Goal: Task Accomplishment & Management: Use online tool/utility

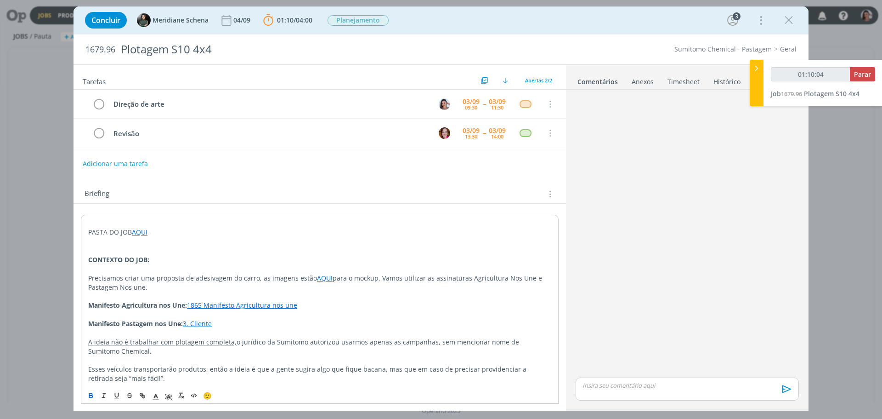
scroll to position [141, 0]
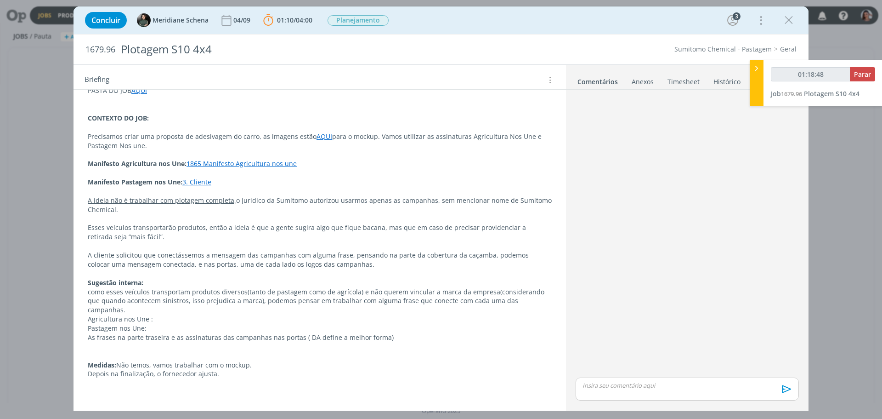
click at [342, 244] on p "dialog" at bounding box center [320, 245] width 464 height 9
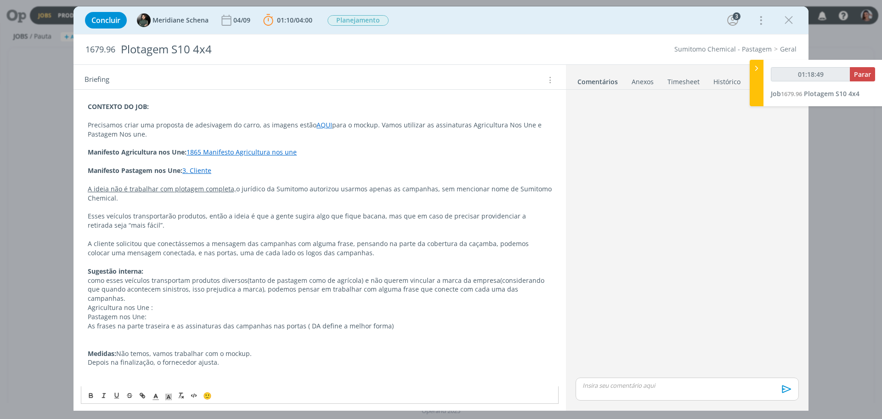
scroll to position [159, 0]
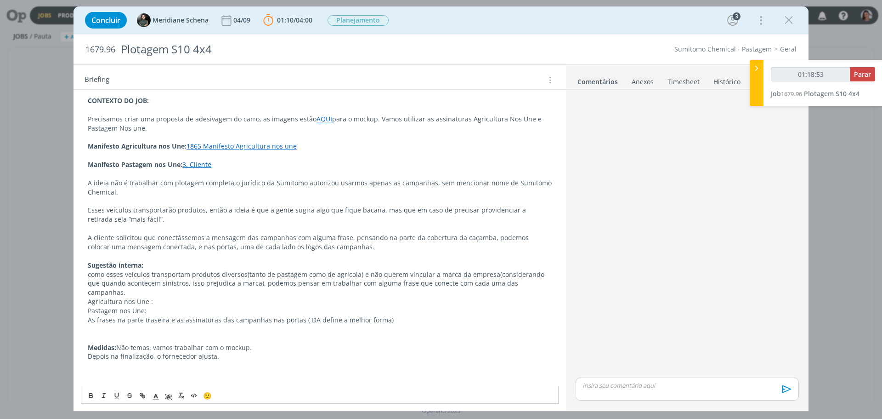
click at [344, 266] on p "Sugestão interna:" at bounding box center [320, 265] width 464 height 9
click at [341, 255] on p "dialog" at bounding box center [320, 255] width 464 height 9
type input "01:40:53"
click at [874, 67] on button "Parar" at bounding box center [862, 74] width 25 height 14
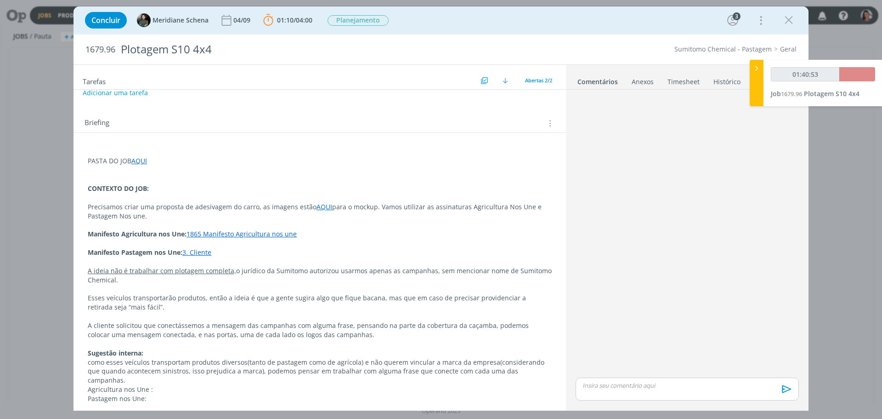
scroll to position [3, 0]
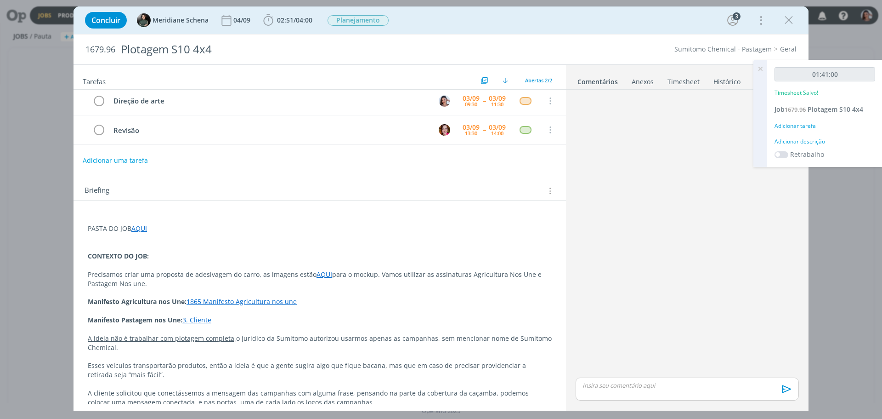
drag, startPoint x: 139, startPoint y: 227, endPoint x: 147, endPoint y: 236, distance: 12.1
click at [139, 227] on link "AQUI" at bounding box center [139, 228] width 16 height 9
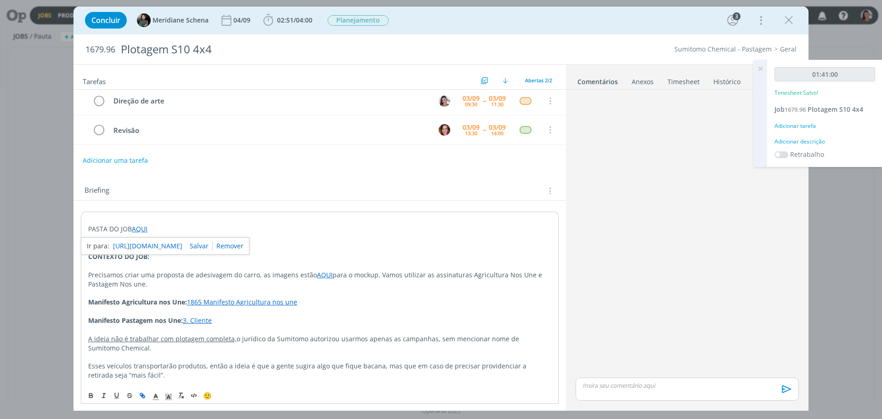
click at [160, 243] on link "https://sobeae.sharepoint.com/:f:/s/SOBEAE/EpaZj0AtVnlPvh3mT58Zr_gBBEhdnQJ0wK5G…" at bounding box center [147, 246] width 69 height 12
click at [612, 389] on p "dialog" at bounding box center [687, 385] width 209 height 8
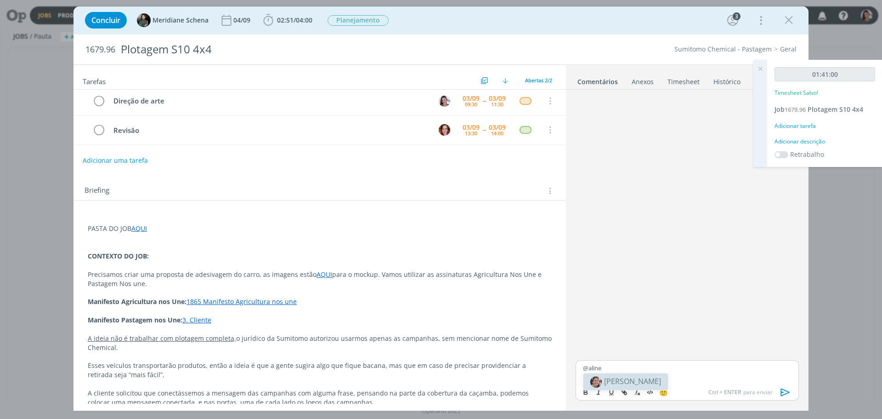
click at [620, 378] on body "Jobs Produção Mídia Notificações Central de Ajuda Área de Membros Implantação o…" at bounding box center [441, 209] width 882 height 419
click at [620, 378] on div "@aline" at bounding box center [687, 371] width 223 height 23
click at [619, 383] on span "[PERSON_NAME]" at bounding box center [632, 381] width 57 height 10
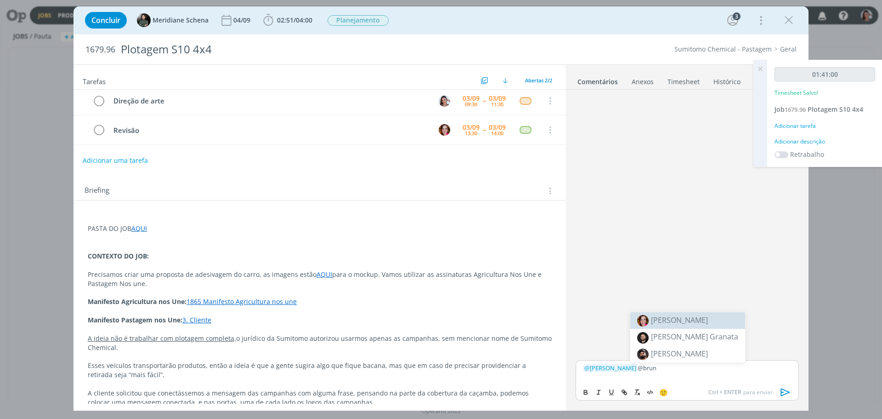
click at [679, 319] on span "[PERSON_NAME]" at bounding box center [679, 320] width 57 height 10
drag, startPoint x: 598, startPoint y: 375, endPoint x: 629, endPoint y: 370, distance: 31.5
click at [629, 370] on div "﻿ @ Aline Jackisch ﻿ ﻿ @ Bruna Bueno ﻿ Feito AQUI" at bounding box center [687, 367] width 223 height 32
click at [629, 370] on p "dialog" at bounding box center [687, 367] width 209 height 8
drag, startPoint x: 607, startPoint y: 374, endPoint x: 597, endPoint y: 374, distance: 9.2
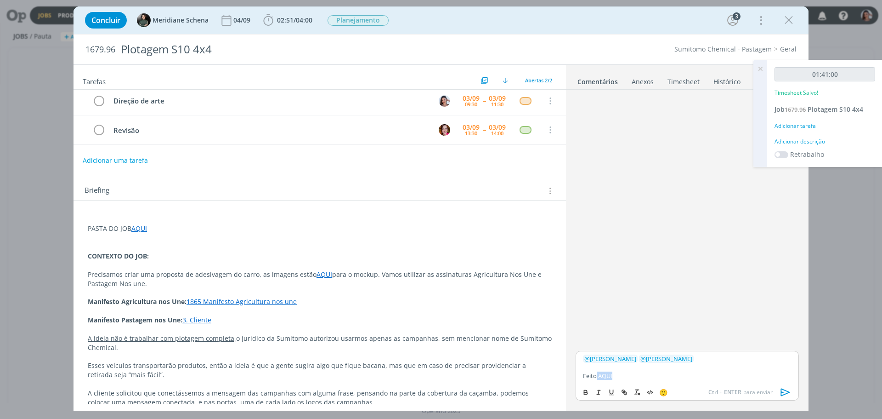
click at [597, 374] on p "Feito AQUI" at bounding box center [687, 375] width 209 height 8
click at [624, 391] on icon "dialog" at bounding box center [623, 391] width 3 height 3
paste input "https://sobeae.sharepoint.com/:f:/s/SOBEAE/EqMDniv6E01FjNHCu7c1yyoBlStIpejqKkbm…"
type input "https://sobeae.sharepoint.com/:f:/s/SOBEAE/EqMDniv6E01FjNHCu7c1yyoBlStIpejqKkbm…"
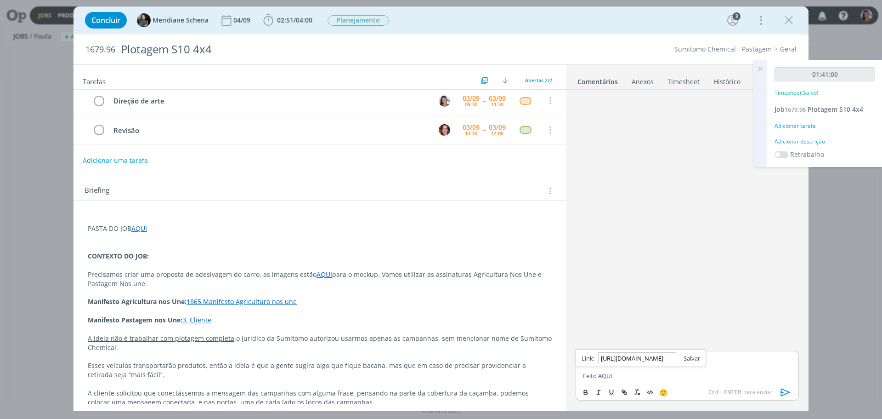
click at [693, 357] on link "dialog" at bounding box center [688, 358] width 24 height 8
click at [785, 390] on icon "dialog" at bounding box center [785, 392] width 9 height 8
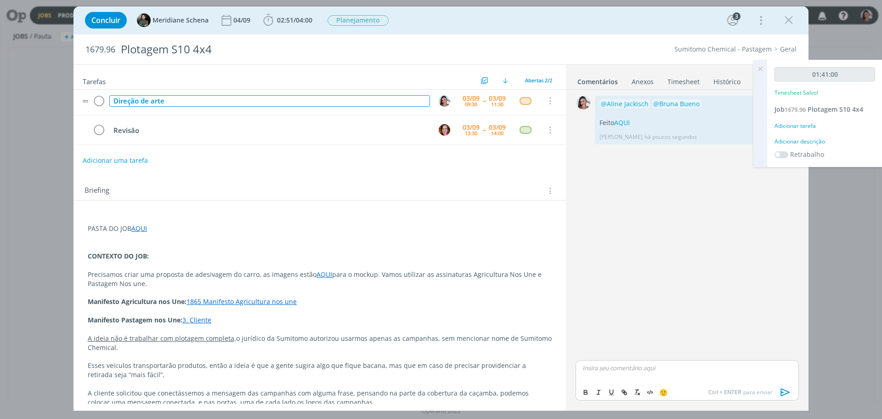
click at [149, 97] on div "Direção de arte" at bounding box center [269, 100] width 321 height 11
copy div "Direção de arte"
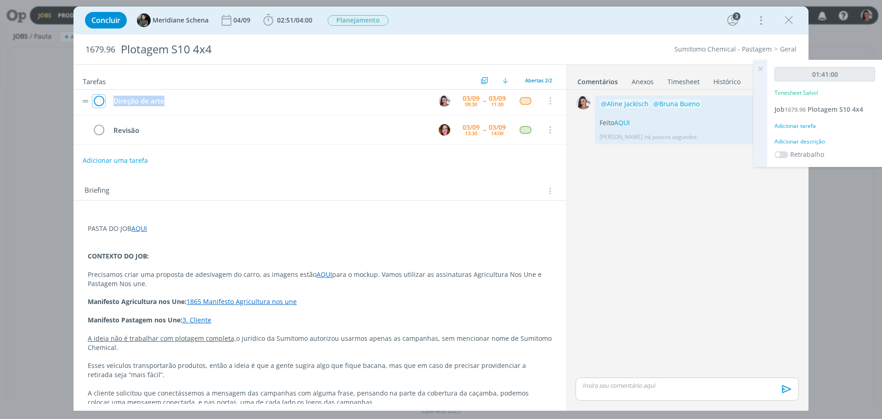
click at [97, 101] on icon "dialog" at bounding box center [98, 101] width 13 height 14
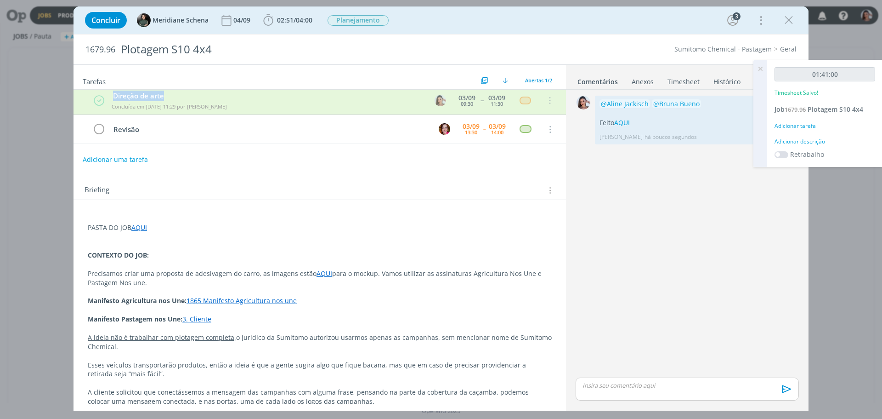
click at [692, 81] on link "Timesheet" at bounding box center [683, 79] width 33 height 13
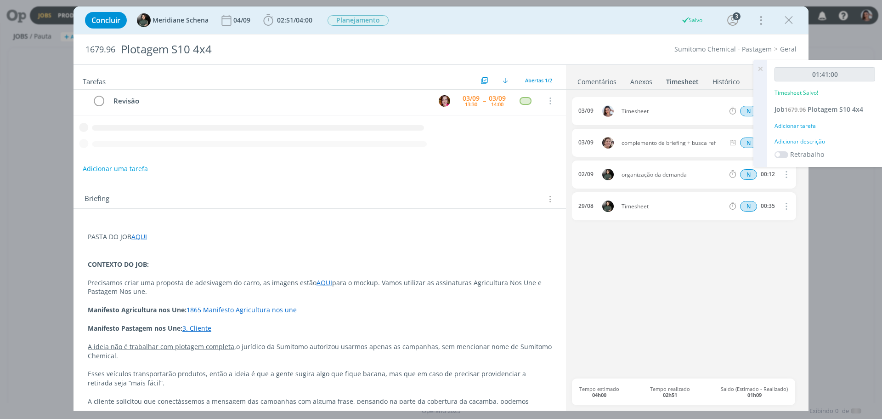
click at [759, 69] on icon at bounding box center [760, 69] width 17 height 18
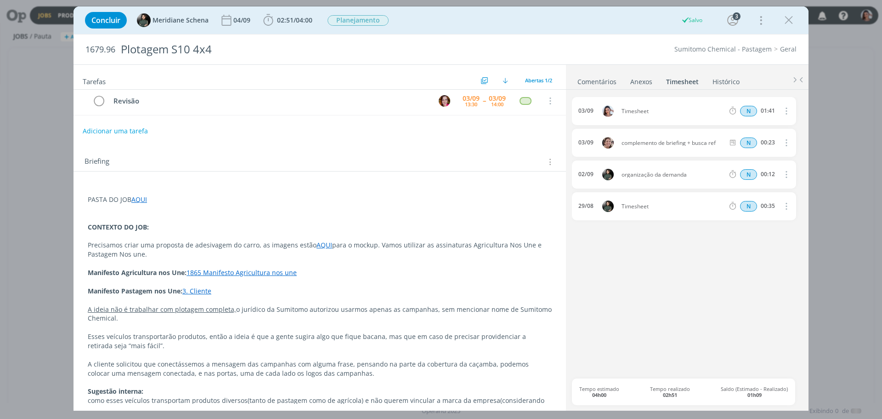
click at [784, 114] on icon "dialog" at bounding box center [786, 110] width 10 height 11
click at [753, 140] on link "Editar" at bounding box center [760, 142] width 73 height 15
drag, startPoint x: 661, startPoint y: 109, endPoint x: 505, endPoint y: 101, distance: 155.5
click at [505, 101] on div "Tarefas Usar Job de template Ordenar por: Prazo crescente Prazo decrescente Ord…" at bounding box center [441, 237] width 735 height 346
click at [422, 250] on p "Precisamos criar uma proposta de adesivagem do carro, as imagens estão AQUI par…" at bounding box center [320, 249] width 464 height 18
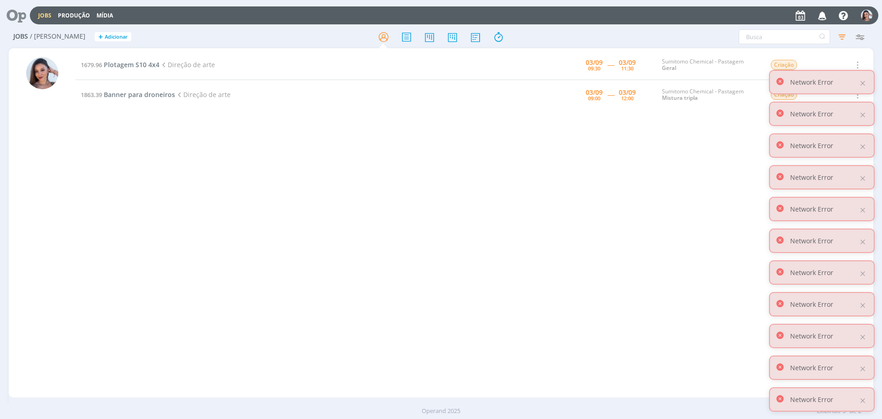
click at [731, 208] on div "1679.96 Plotagem S10 4x4 Direção de arte 03/09 09:30 ----- 03/09 11:30 Sumitomo…" at bounding box center [474, 222] width 798 height 345
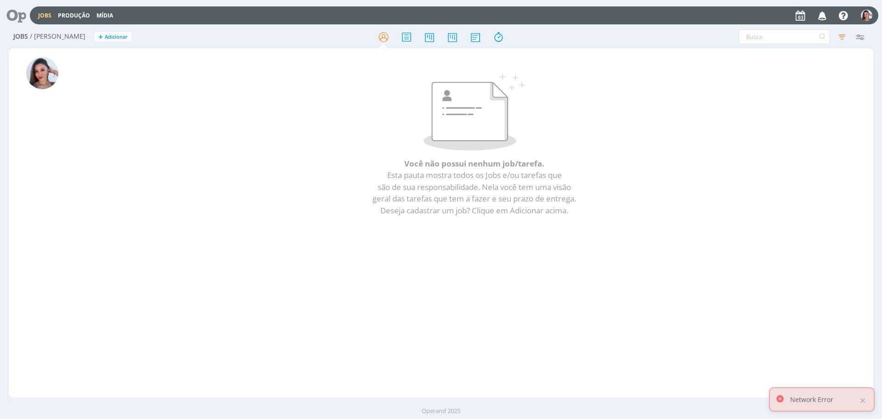
click at [16, 12] on icon at bounding box center [13, 15] width 19 height 18
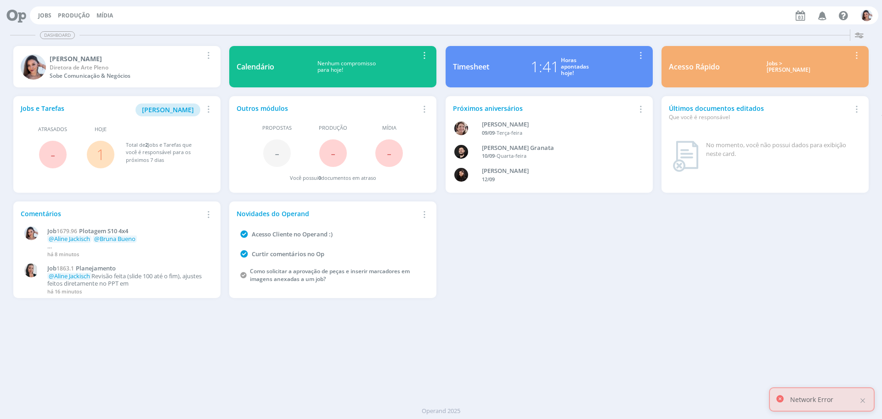
click at [102, 152] on link "1" at bounding box center [101, 154] width 8 height 20
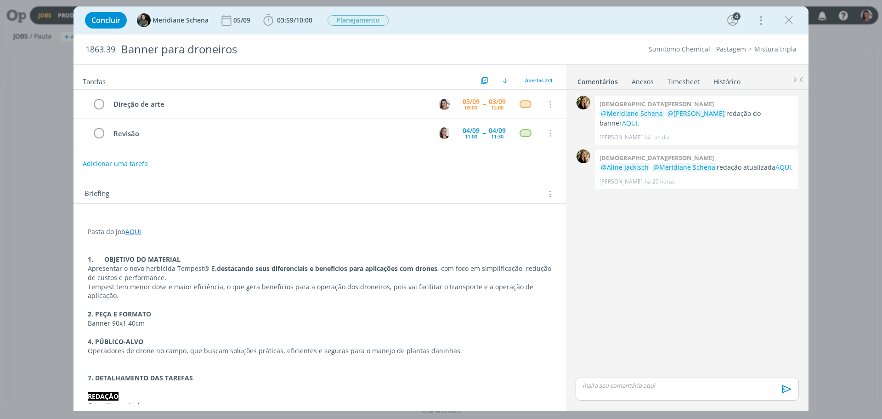
click at [329, 403] on p "Conceito central:" at bounding box center [320, 405] width 464 height 9
click at [386, 291] on p "Tempest tem menor dose e maior eficiência, o que gera benefícios para a operaçã…" at bounding box center [320, 291] width 464 height 18
click at [782, 163] on link "AQUI" at bounding box center [784, 167] width 16 height 9
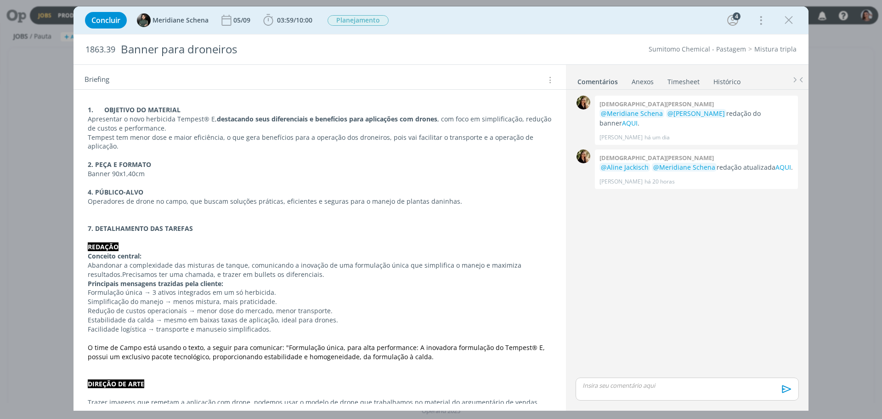
scroll to position [230, 0]
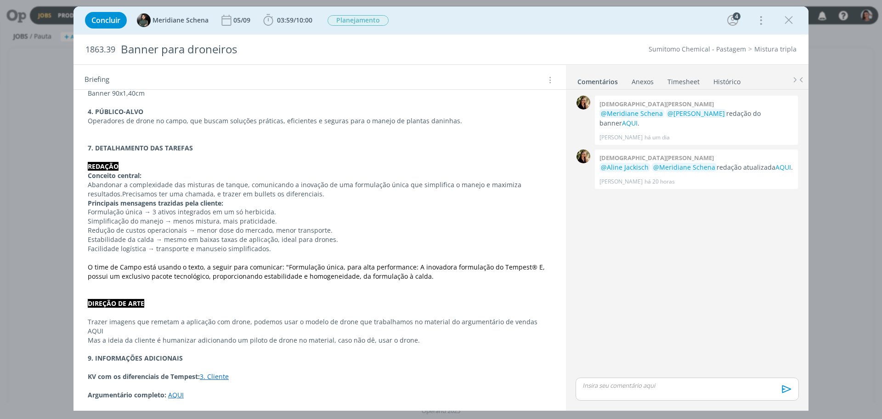
click at [532, 321] on p "Trazer imagens que remetam a aplicação com drone, podemos usar o modelo de dron…" at bounding box center [320, 326] width 464 height 18
click at [532, 321] on p "Trazer imagens que remetam a aplicação com drone, podemos usar o modelo de dron…" at bounding box center [319, 327] width 463 height 18
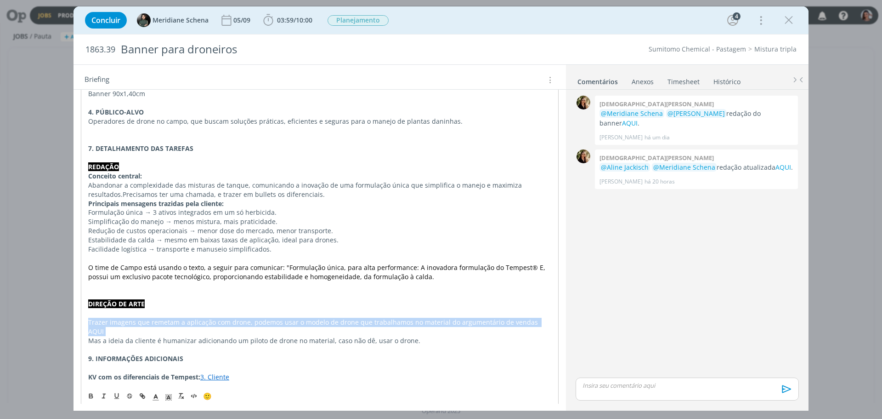
click at [532, 321] on p "Trazer imagens que remetam a aplicação com drone, podemos usar o modelo de dron…" at bounding box center [319, 327] width 463 height 18
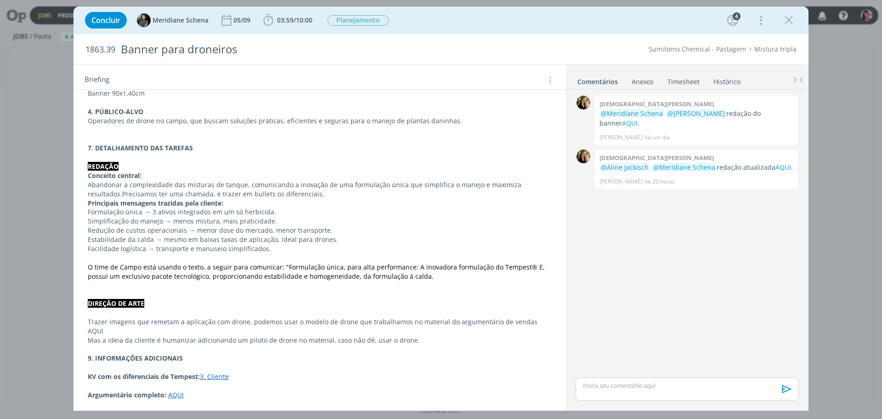
click at [100, 306] on strong "DIREÇÃO DE ARTE" at bounding box center [116, 303] width 57 height 9
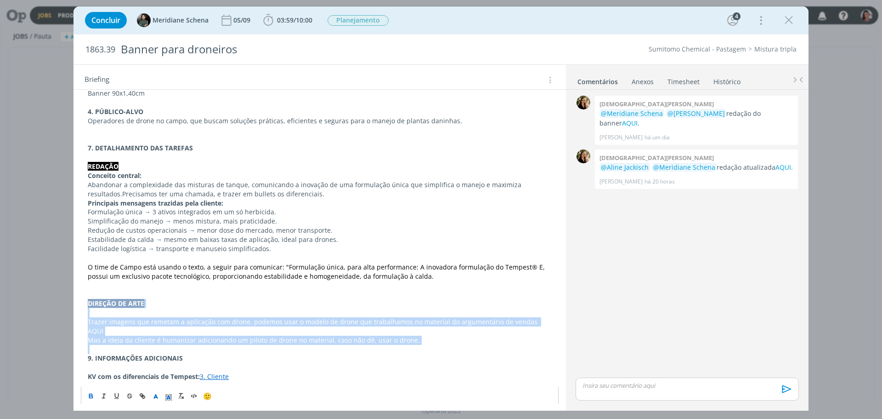
drag, startPoint x: 85, startPoint y: 302, endPoint x: 428, endPoint y: 336, distance: 344.0
click at [428, 336] on div "Pasta do job AQUI 1. OBJETIVO DO MATERIAL Apresentar o novo herbicida Tempest® …" at bounding box center [320, 203] width 478 height 436
copy div "DIREÇÃO DE ARTE Trazer imagens que remetam a aplicação com drone, podemos usar …"
